Goal: Information Seeking & Learning: Learn about a topic

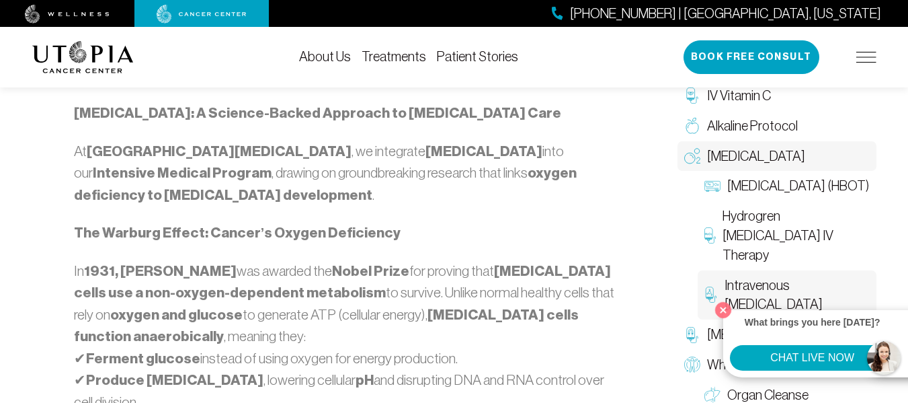
scroll to position [806, 0]
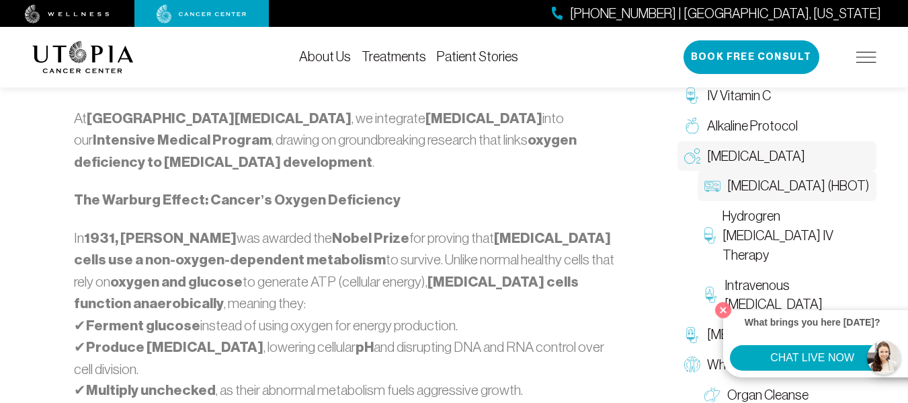
click at [788, 196] on span "[MEDICAL_DATA] (HBOT)" at bounding box center [798, 185] width 142 height 19
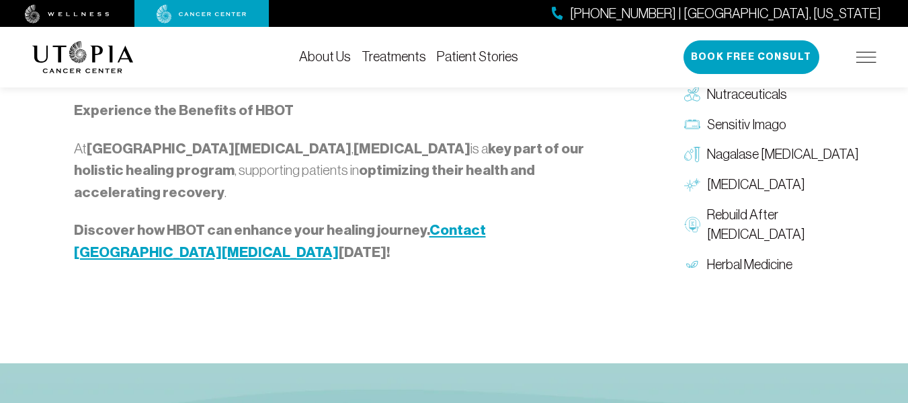
scroll to position [2150, 0]
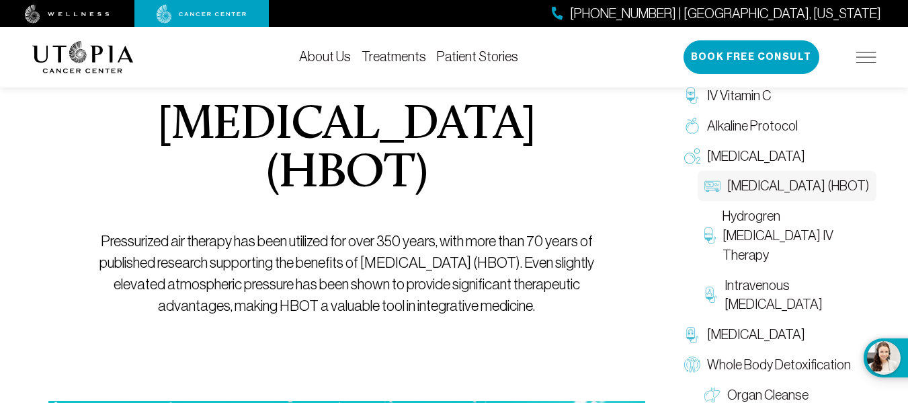
scroll to position [0, 0]
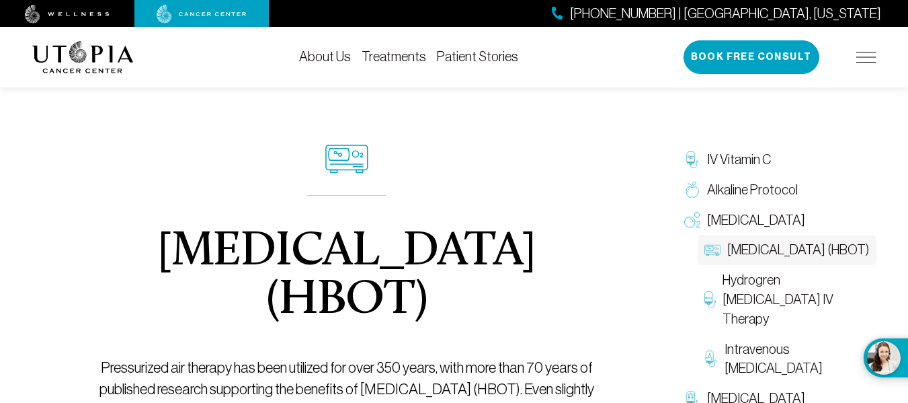
click at [868, 60] on img at bounding box center [866, 57] width 20 height 11
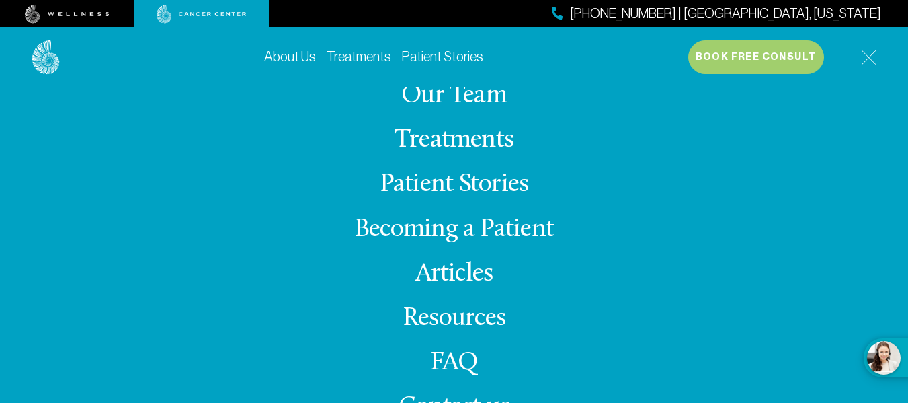
scroll to position [73, 0]
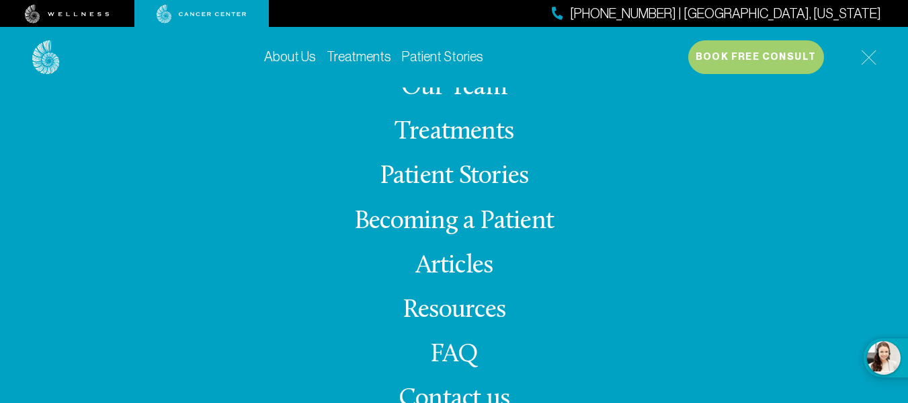
click at [465, 263] on link "Articles" at bounding box center [454, 266] width 78 height 26
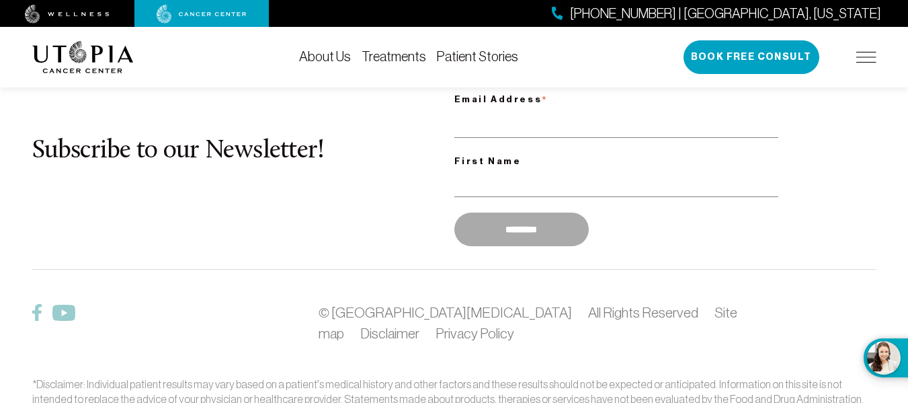
scroll to position [2077, 0]
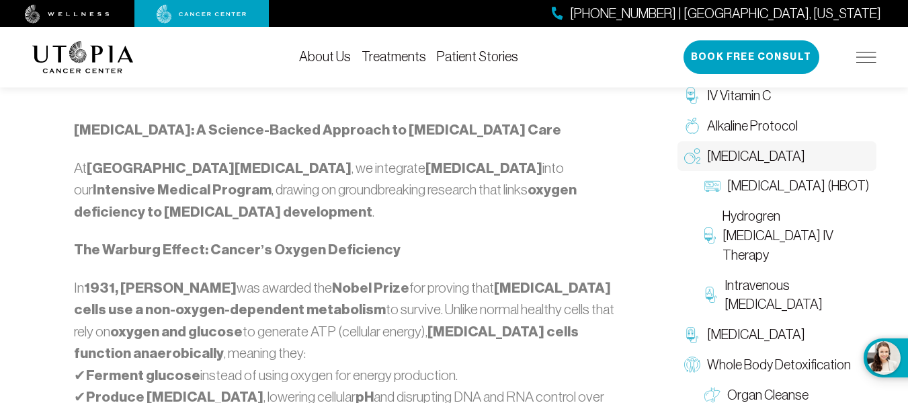
scroll to position [806, 0]
